Goal: Transaction & Acquisition: Purchase product/service

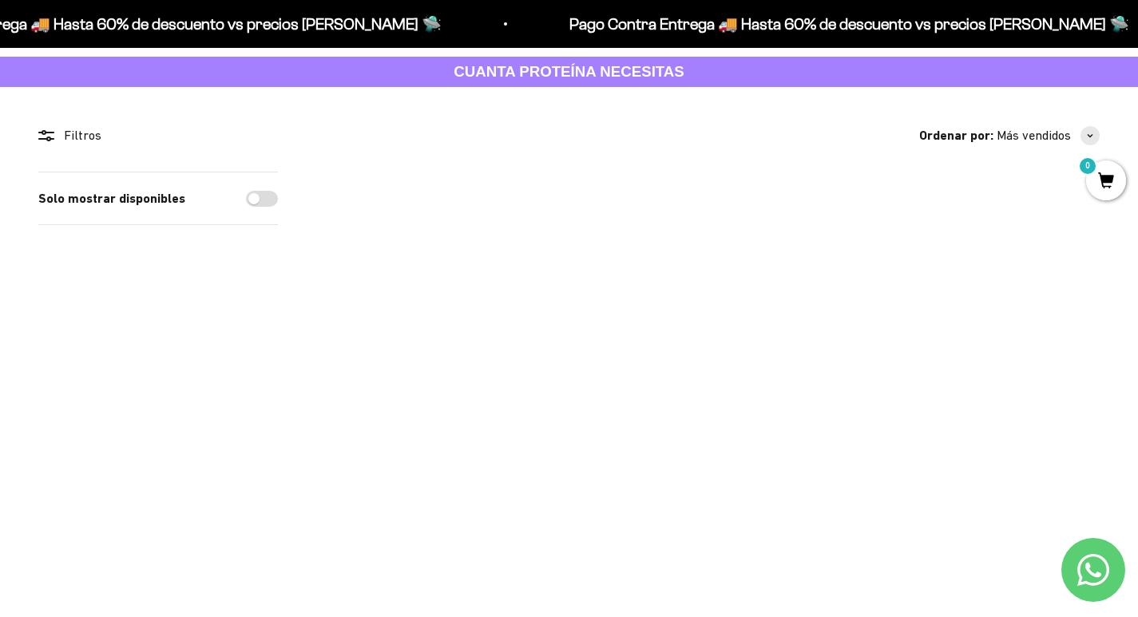
scroll to position [160, 0]
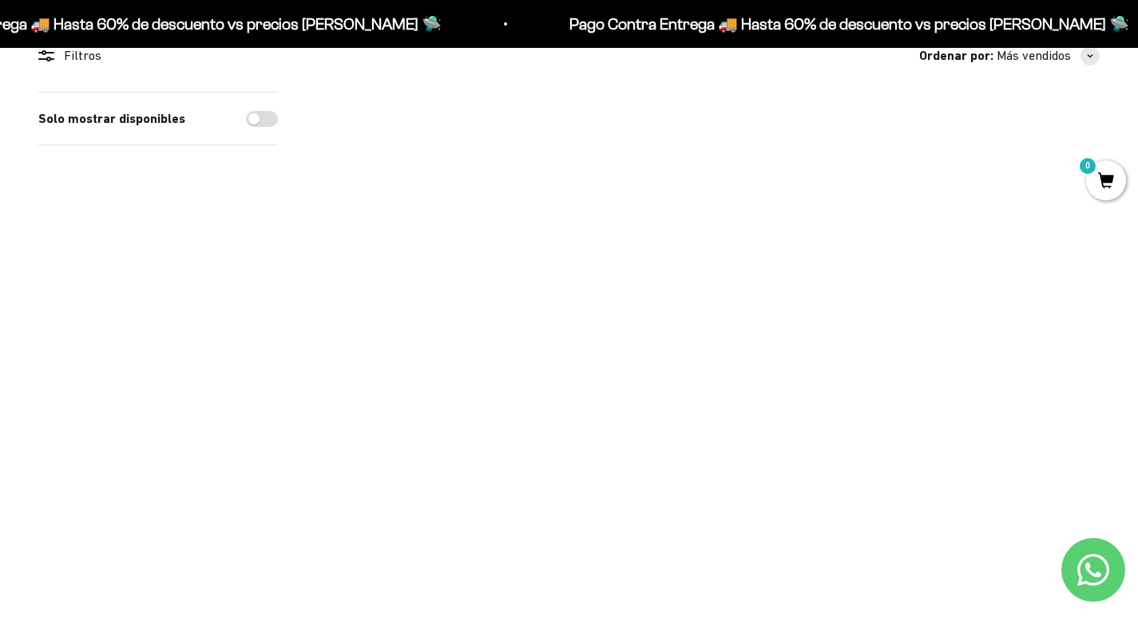
click at [1036, 148] on img at bounding box center [1028, 162] width 141 height 141
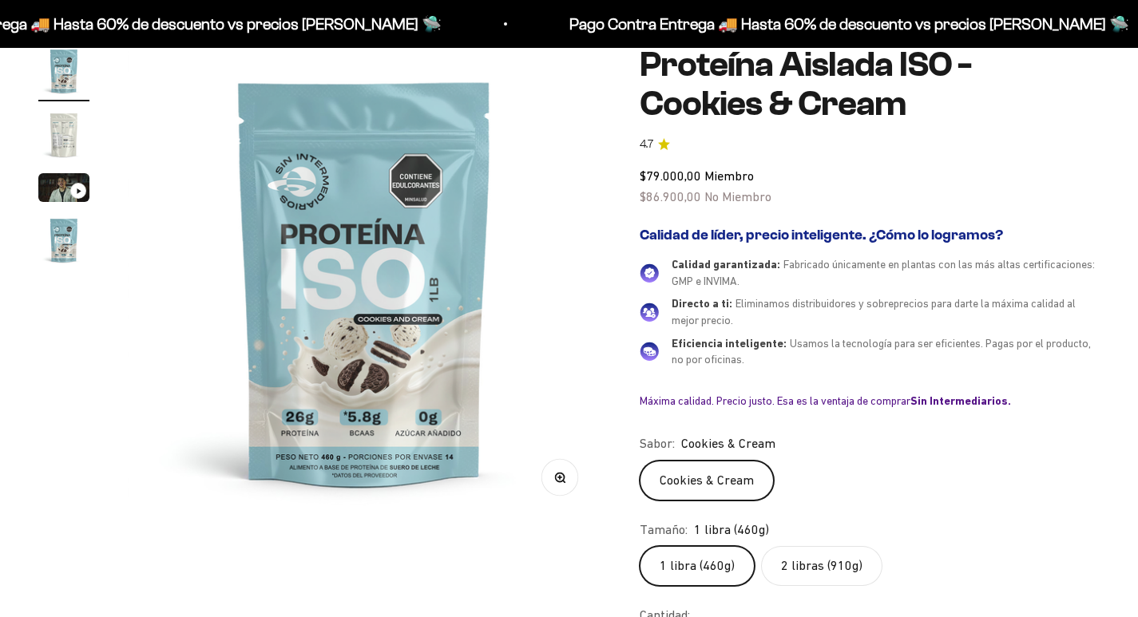
scroll to position [80, 0]
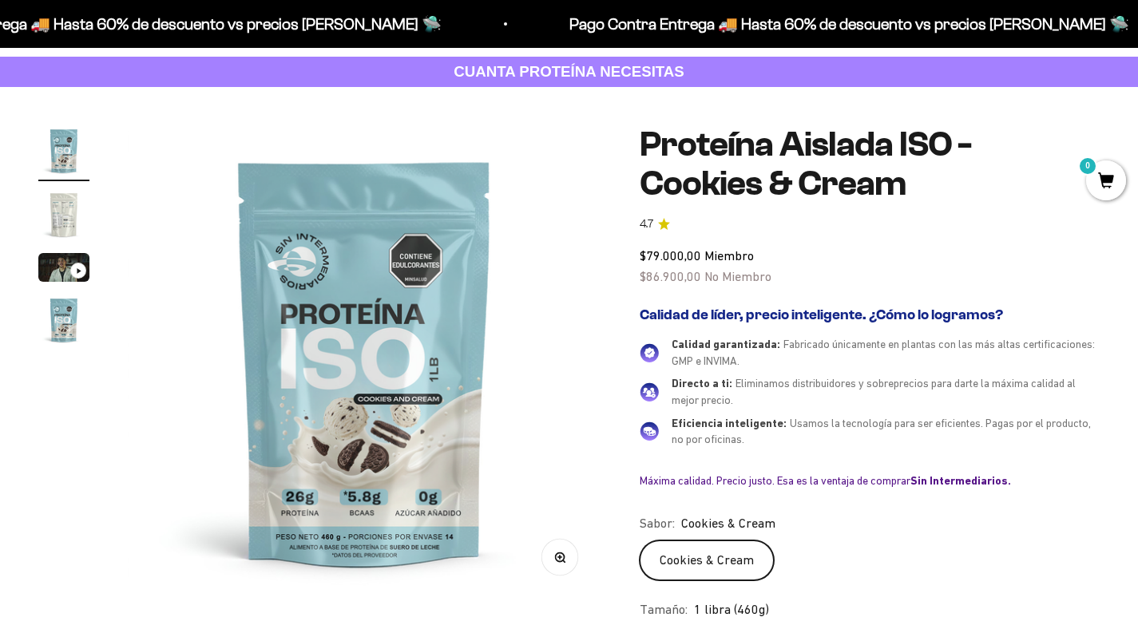
click at [57, 212] on img "Ir al artículo 2" at bounding box center [63, 214] width 51 height 51
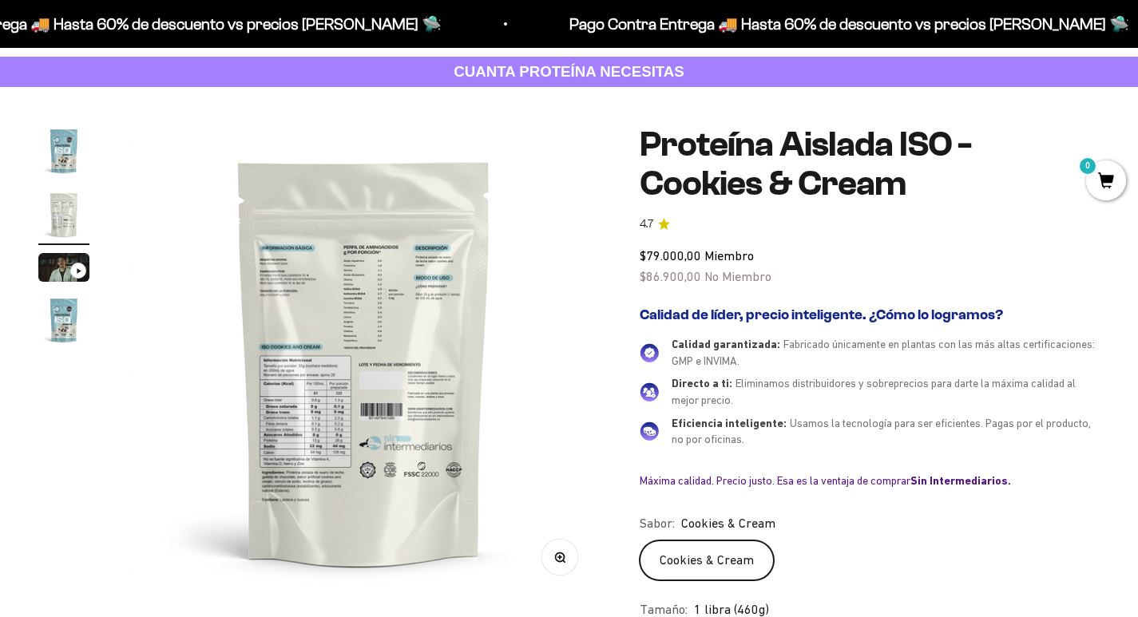
scroll to position [0, 0]
click at [374, 323] on img at bounding box center [364, 361] width 473 height 473
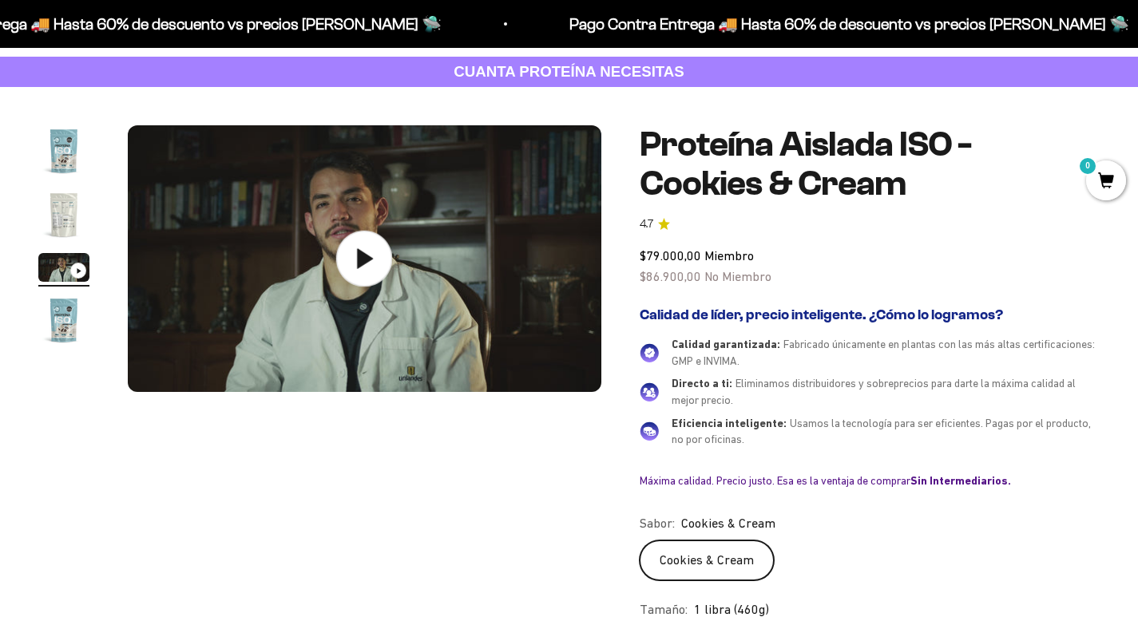
scroll to position [0, 984]
click at [22, 200] on div "Zoom Ir al artículo 1 Ir al artículo 2 Ir al artículo 3 Ir al artículo 4 Proteí…" at bounding box center [569, 491] width 1138 height 808
click at [31, 204] on div "Zoom Ir al artículo 1 Ir al artículo 2 Ir al artículo 3 Ir al artículo 4 Proteí…" at bounding box center [569, 491] width 1138 height 808
click at [81, 224] on img "Ir al artículo 2" at bounding box center [63, 214] width 51 height 51
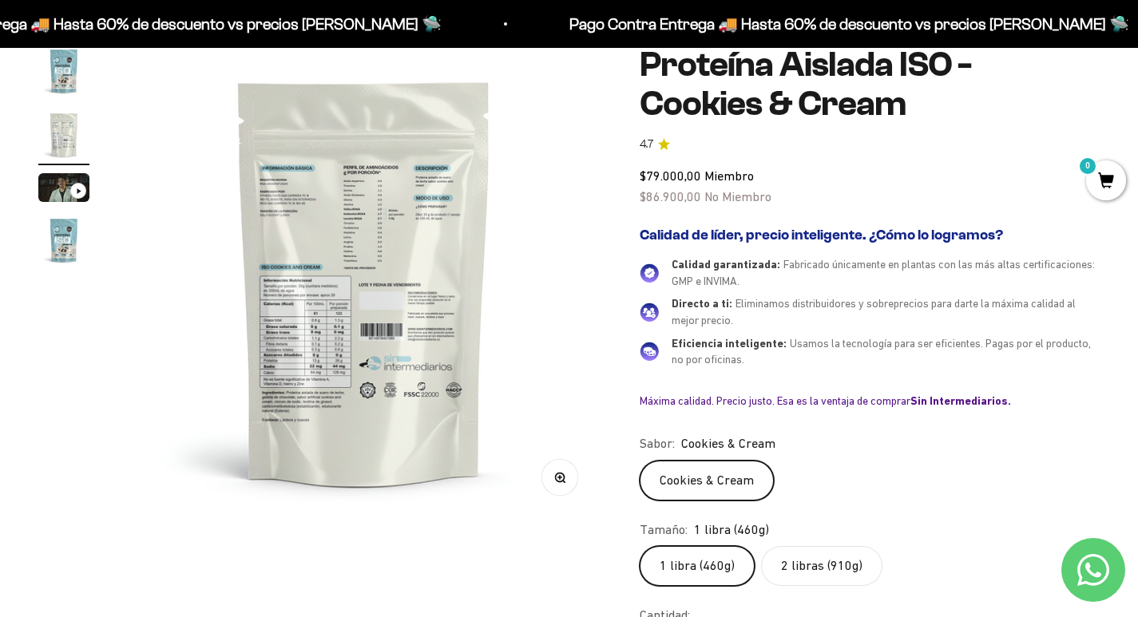
scroll to position [0, 0]
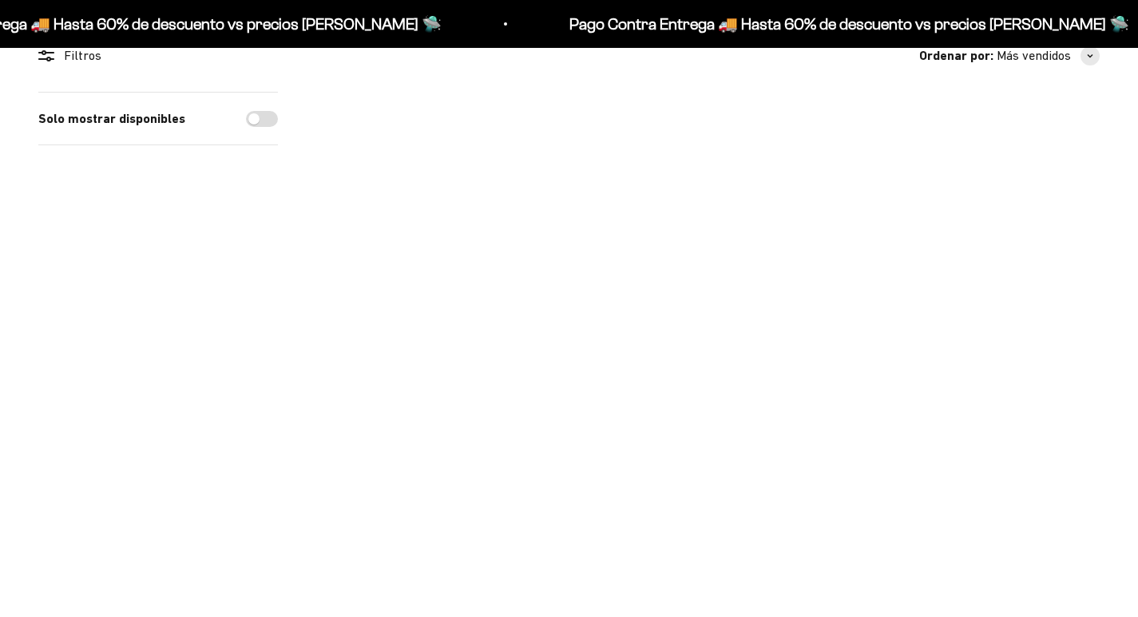
scroll to position [160, 0]
click at [867, 129] on img at bounding box center [868, 162] width 141 height 141
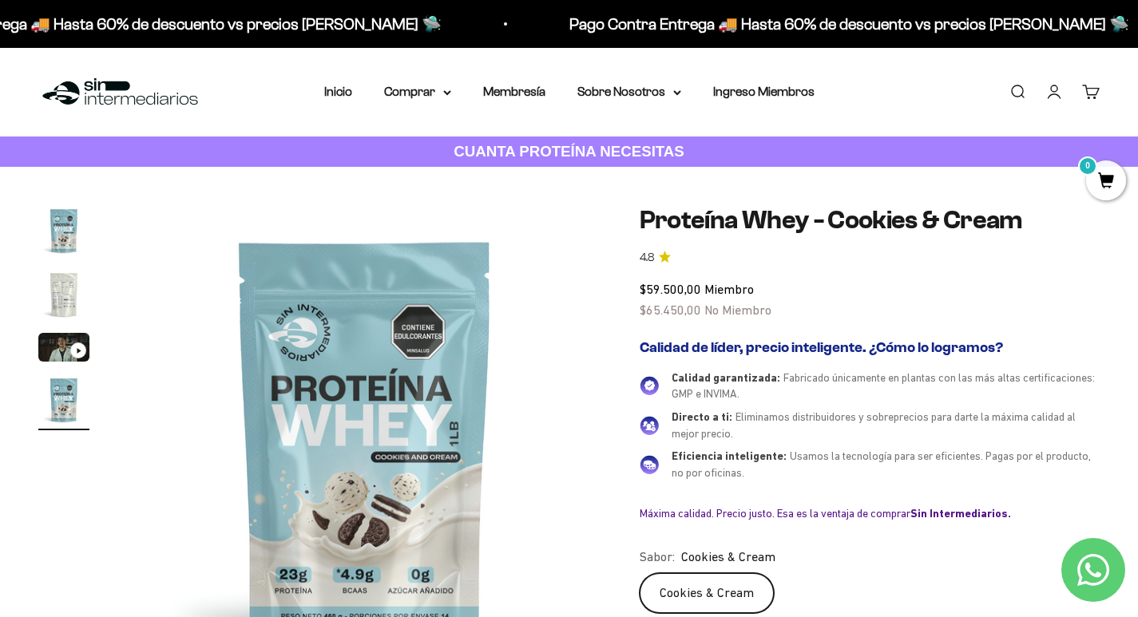
click at [57, 295] on img "Ir al artículo 2" at bounding box center [63, 294] width 51 height 51
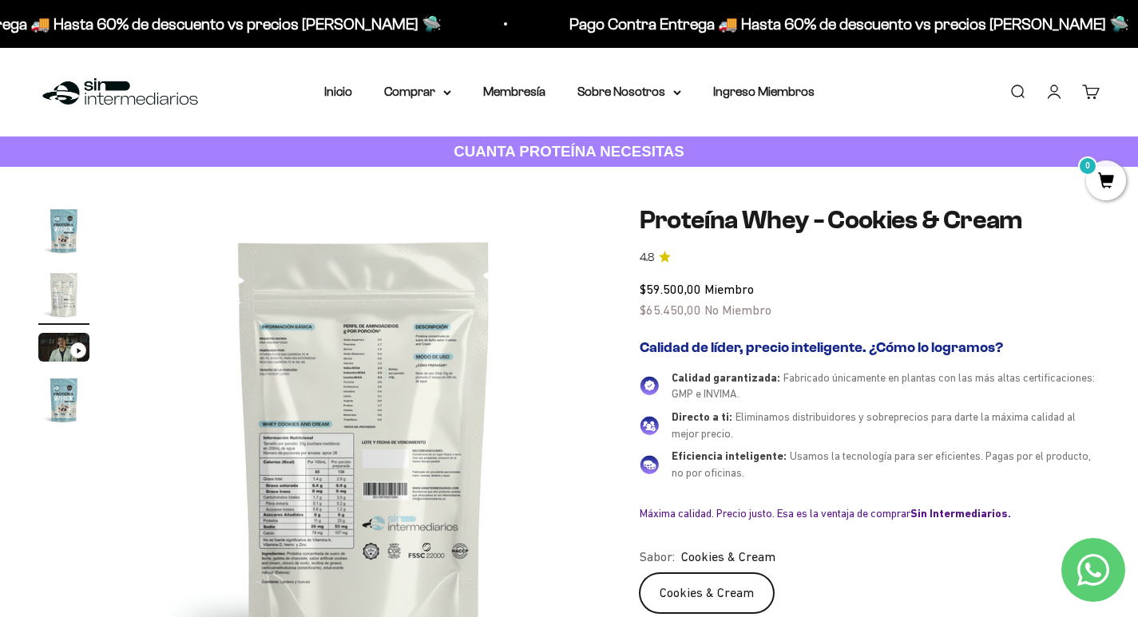
click at [1020, 89] on link "Buscar" at bounding box center [1017, 92] width 18 height 18
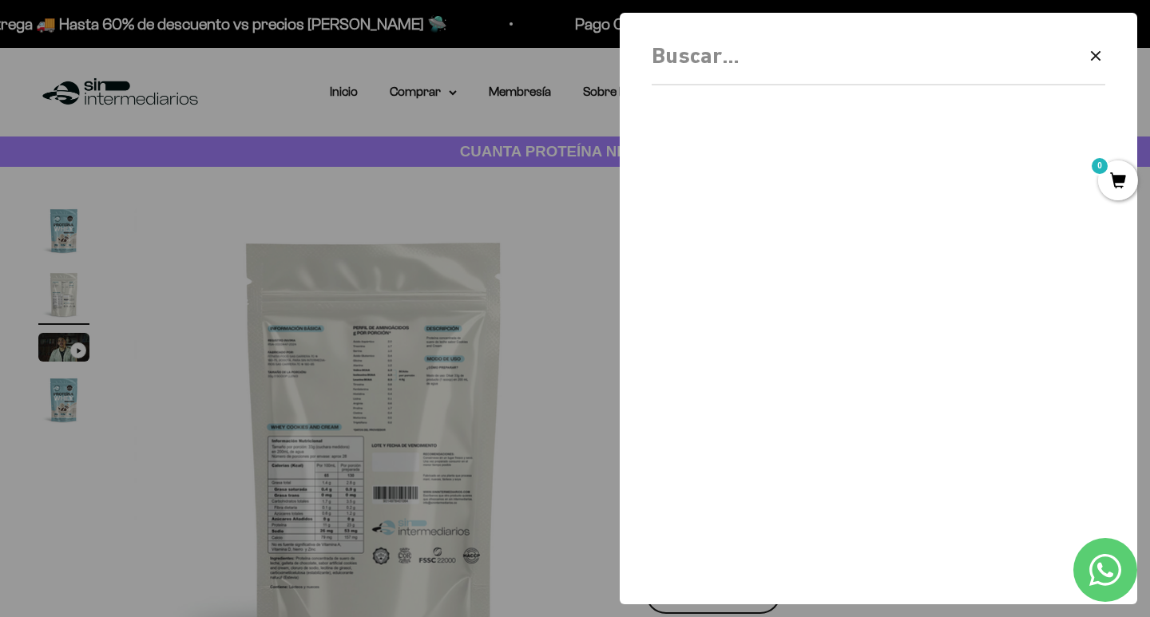
scroll to position [0, 499]
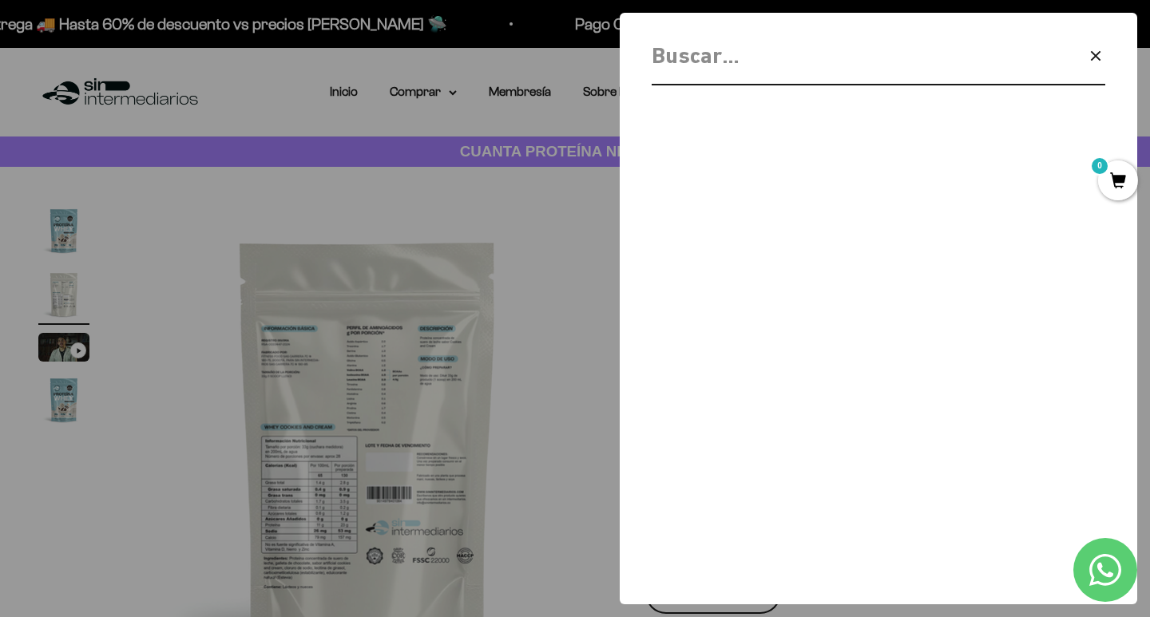
click at [696, 65] on input "Buscar" at bounding box center [837, 56] width 371 height 36
